Goal: Check status

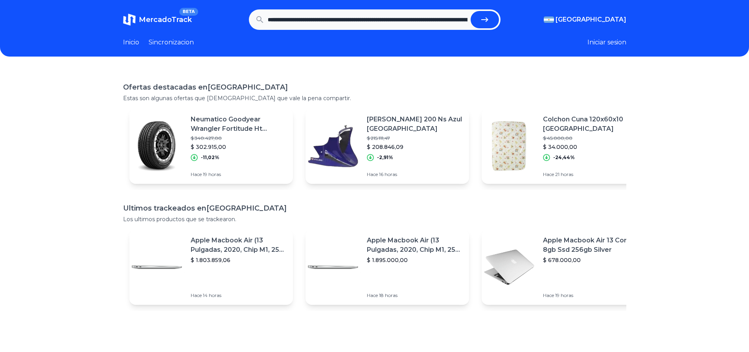
scroll to position [0, 368]
click at [479, 21] on button "submit" at bounding box center [485, 19] width 28 height 17
type input "**********"
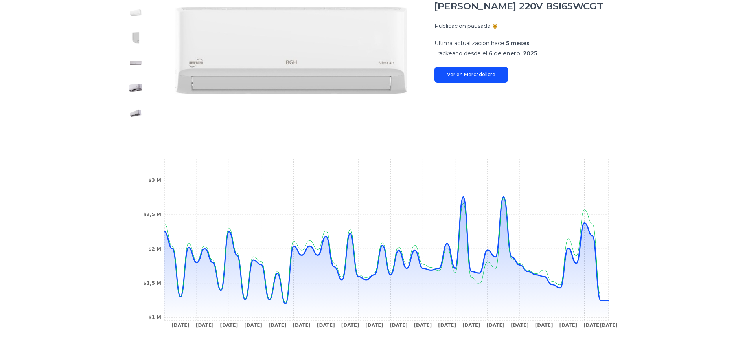
scroll to position [157, 0]
